Goal: Task Accomplishment & Management: Use online tool/utility

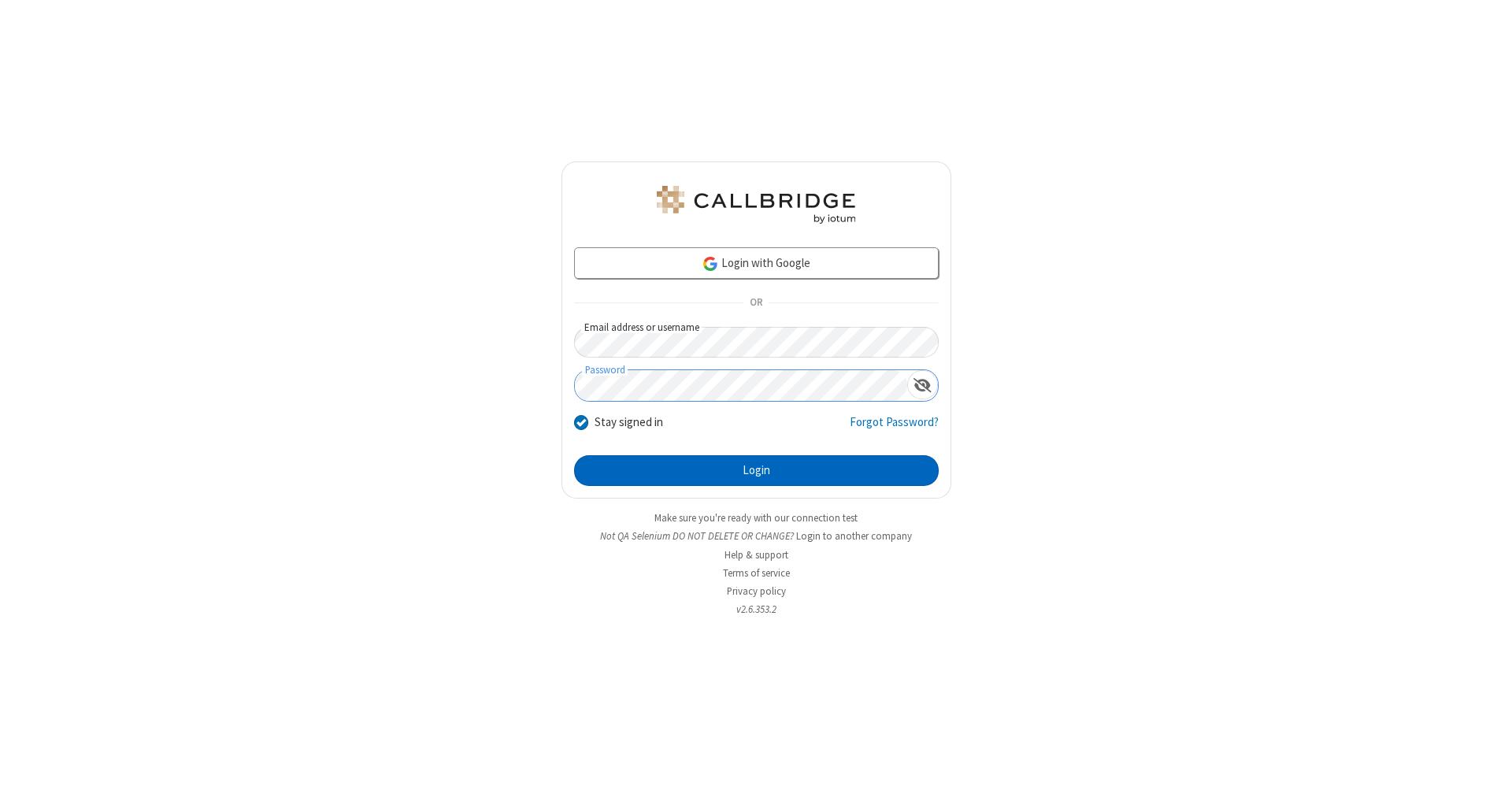
click at [756, 471] on button "Login" at bounding box center [756, 470] width 365 height 31
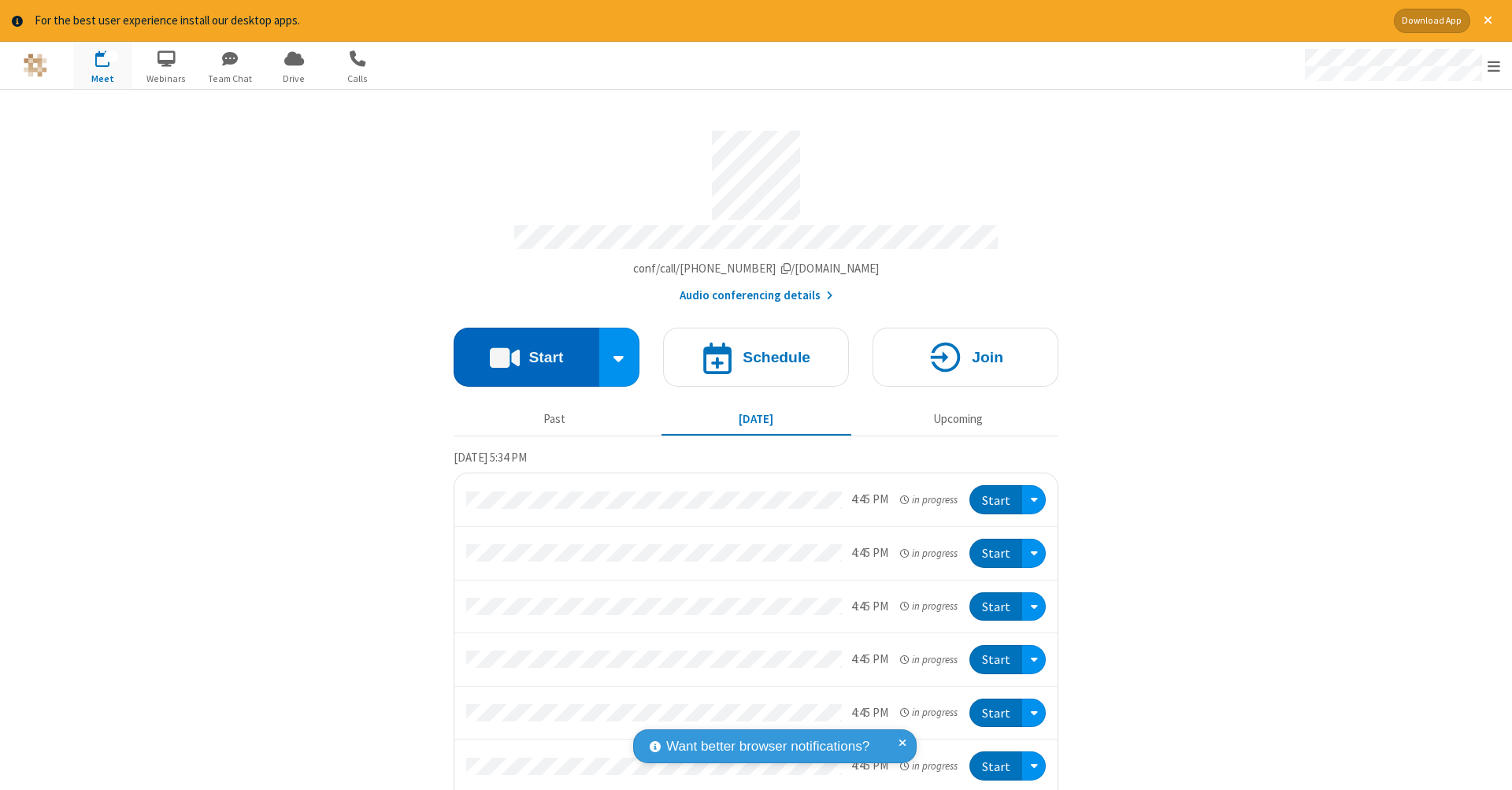
click at [520, 349] on button "Start" at bounding box center [526, 357] width 146 height 59
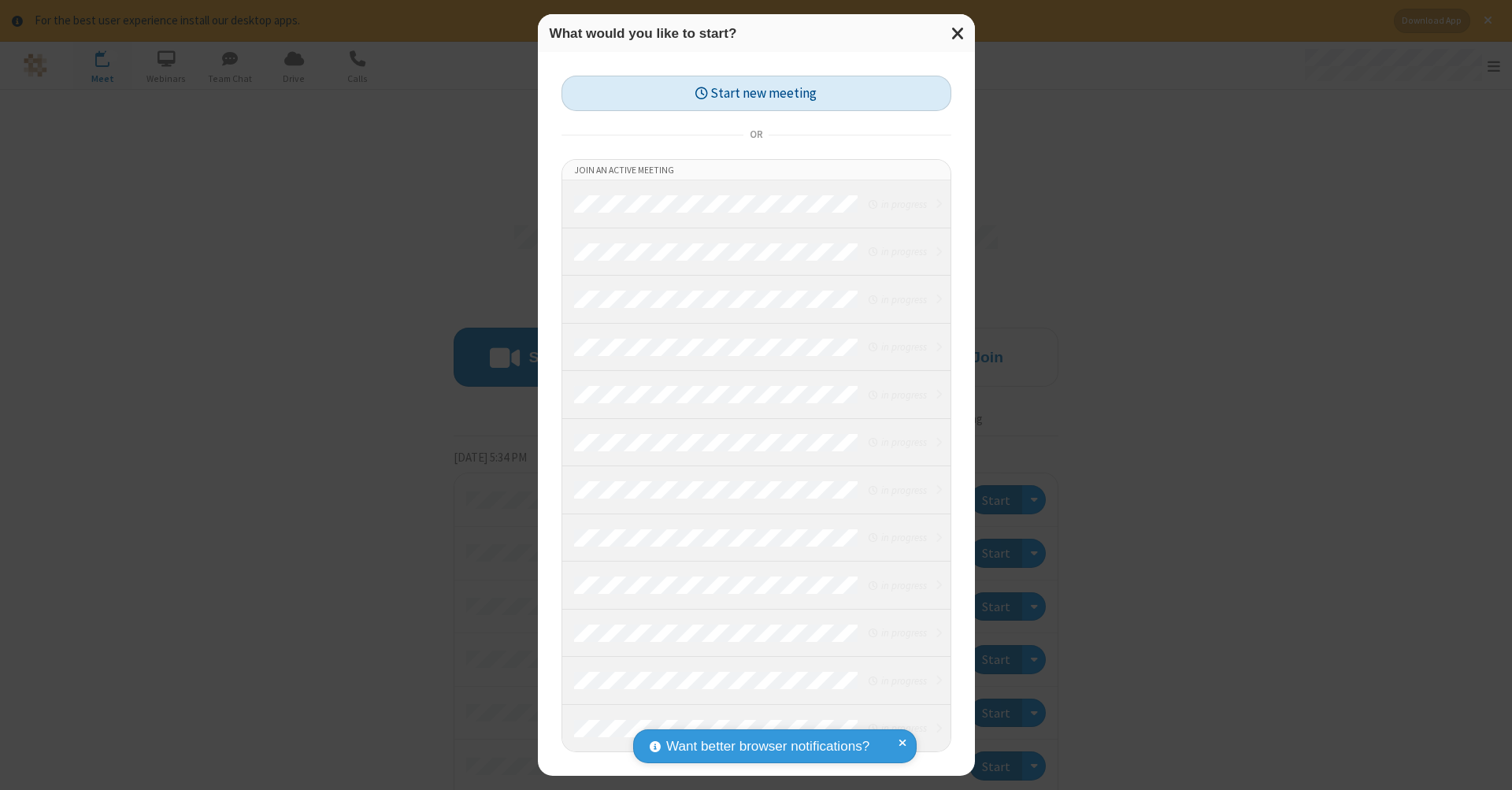
click at [756, 92] on button "Start new meeting" at bounding box center [756, 93] width 390 height 36
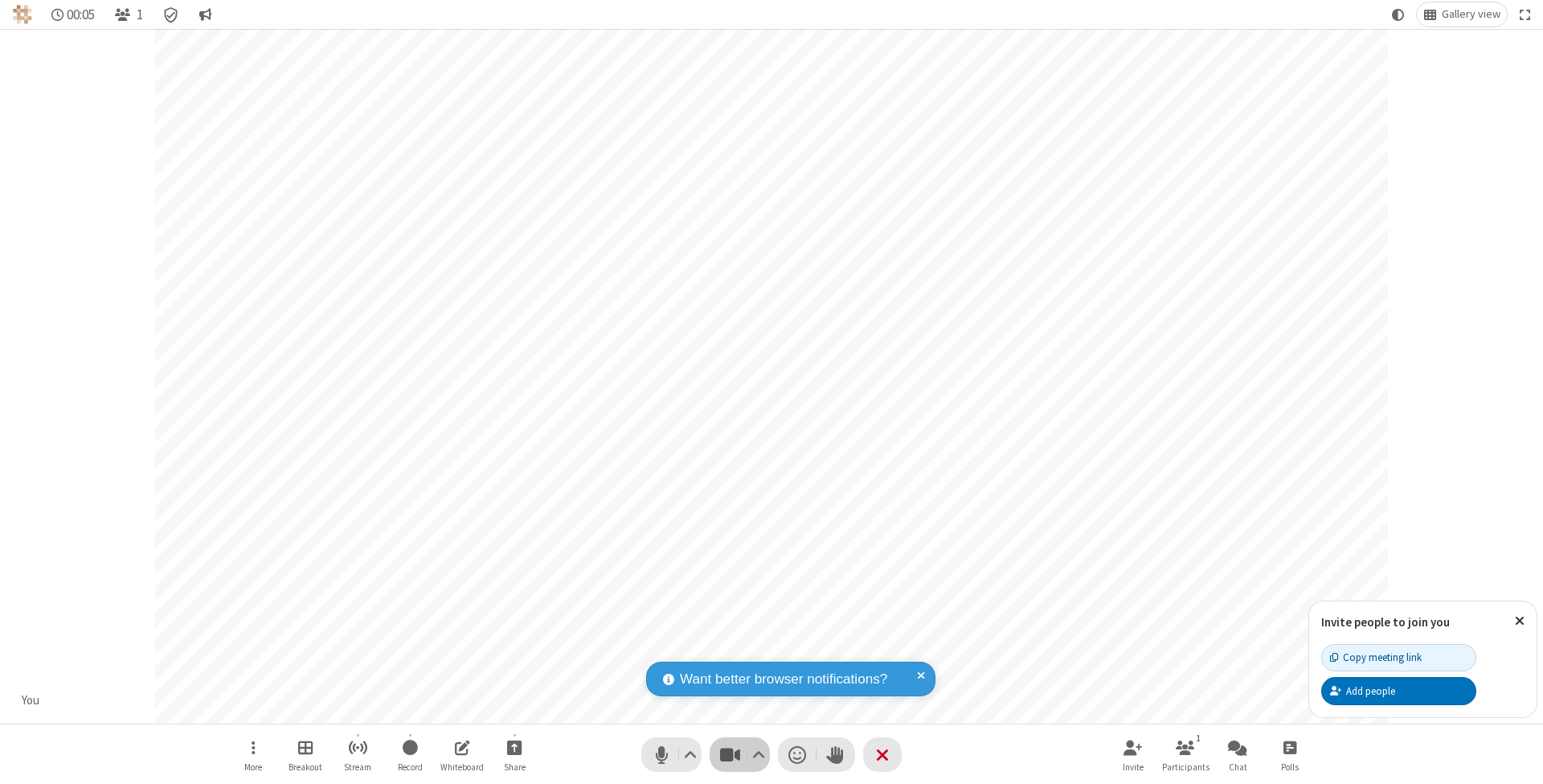
click at [729, 754] on span "Stop video (⌘+Shift+V)" at bounding box center [729, 754] width 24 height 23
click at [729, 754] on span "Start video (⌘+Shift+V)" at bounding box center [729, 754] width 24 height 23
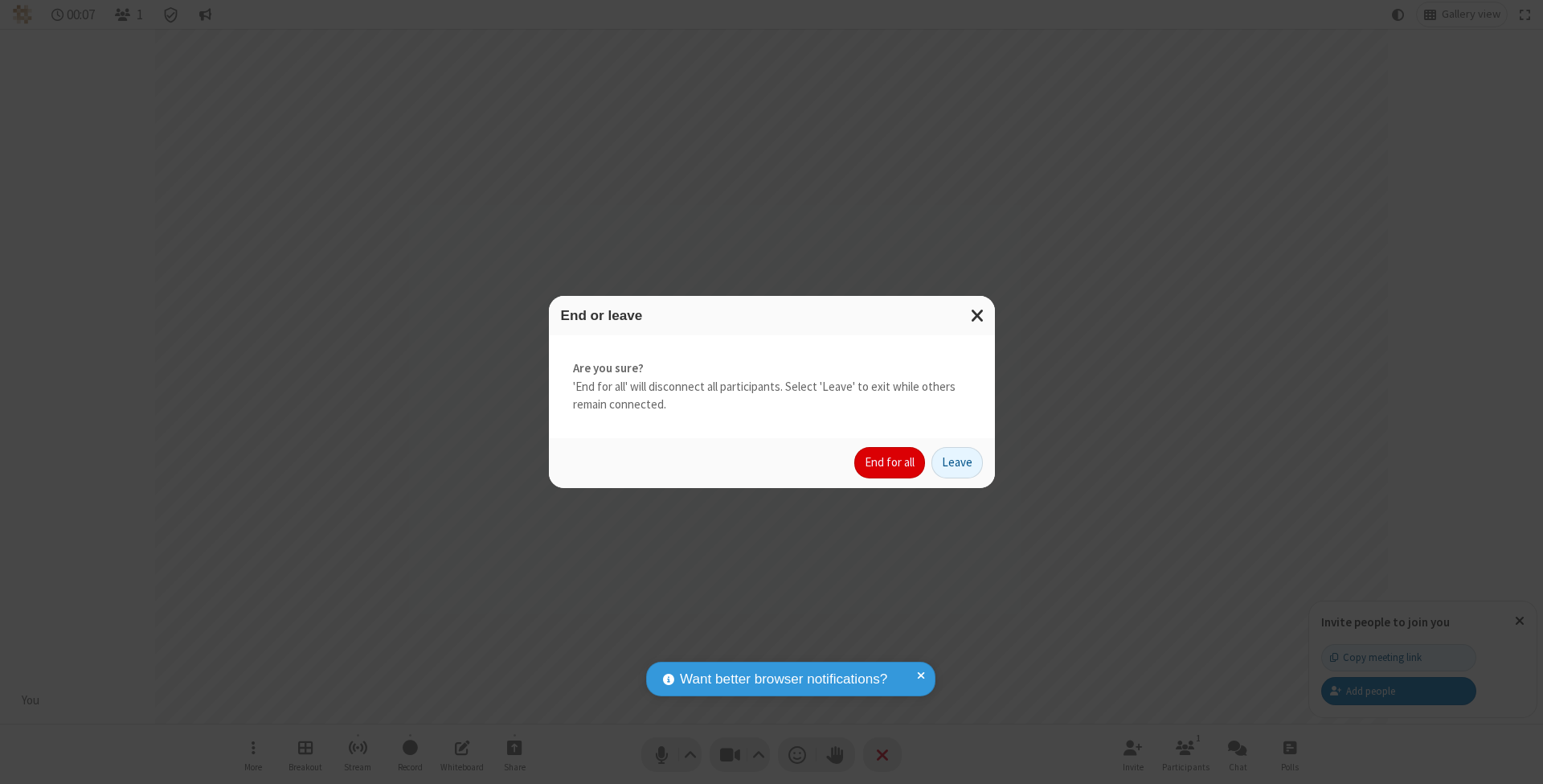
click at [891, 462] on button "End for all" at bounding box center [890, 463] width 71 height 32
